Goal: Information Seeking & Learning: Learn about a topic

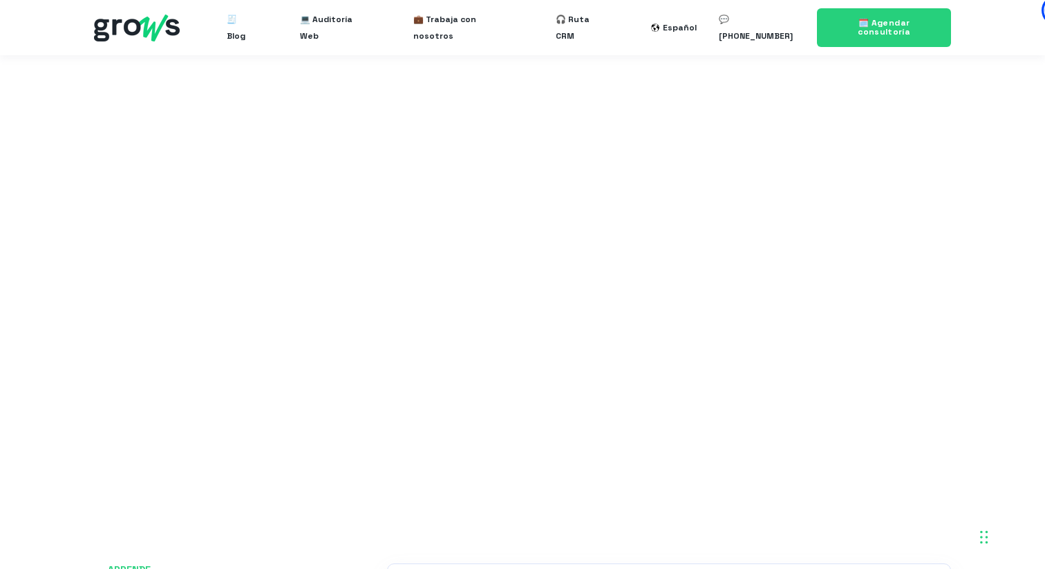
scroll to position [2291, 0]
